Goal: Register for event/course

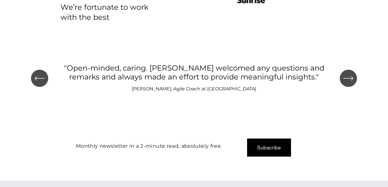
scroll to position [653, 0]
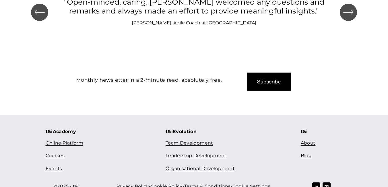
click at [54, 165] on link "Events" at bounding box center [54, 169] width 17 height 8
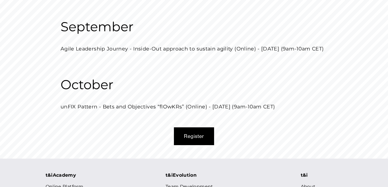
scroll to position [167, 0]
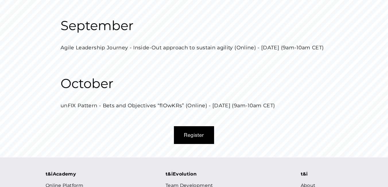
click at [193, 139] on button "Register" at bounding box center [194, 135] width 40 height 18
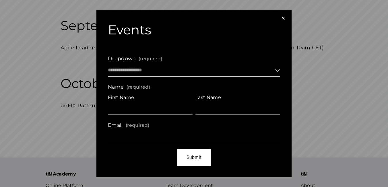
click at [173, 71] on select "**********" at bounding box center [194, 70] width 172 height 12
click at [283, 18] on div "×" at bounding box center [283, 18] width 6 height 6
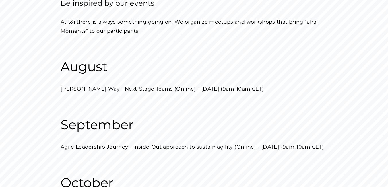
scroll to position [71, 0]
